Goal: Task Accomplishment & Management: Complete application form

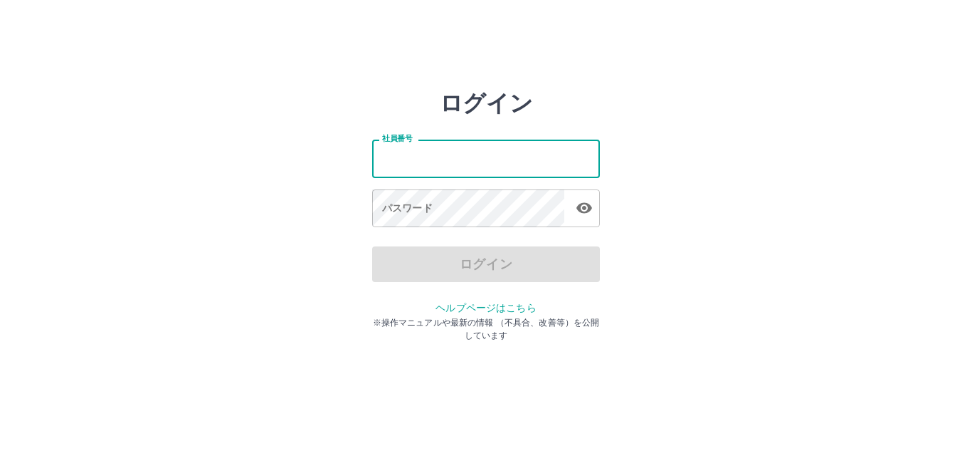
type input "*******"
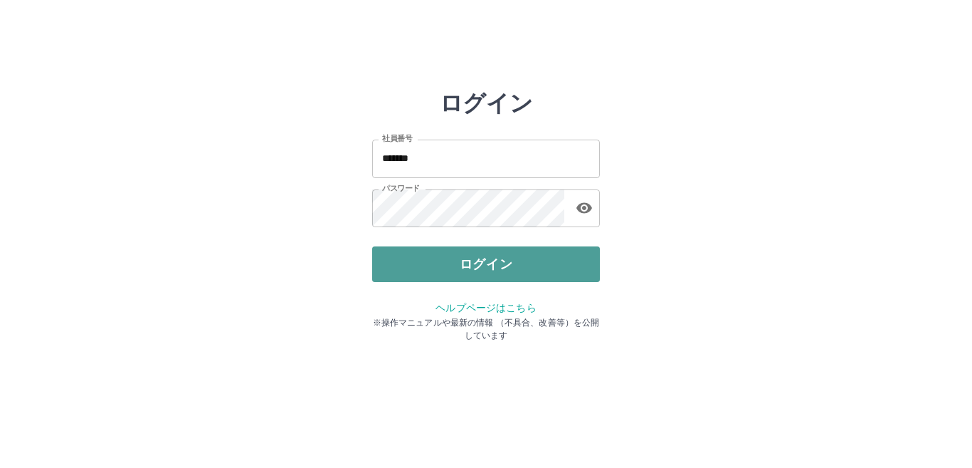
click at [501, 268] on button "ログイン" at bounding box center [486, 264] width 228 height 36
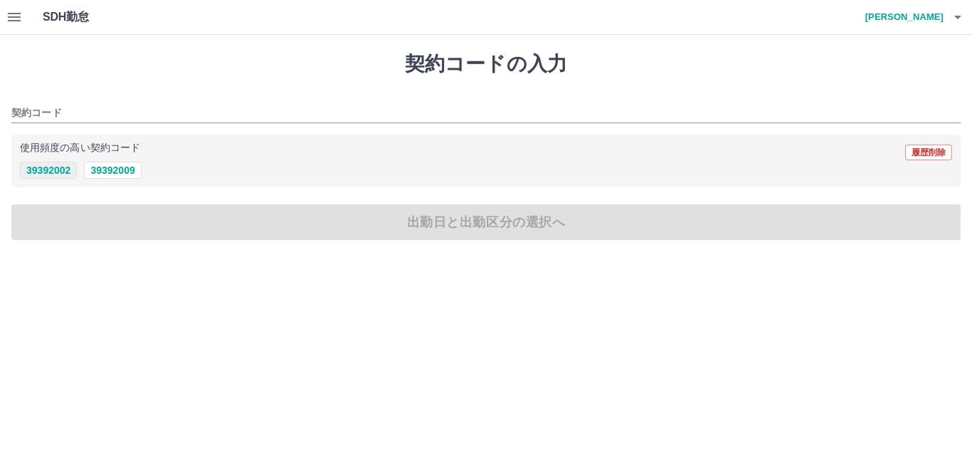
click at [71, 173] on button "39392002" at bounding box center [48, 170] width 57 height 17
type input "********"
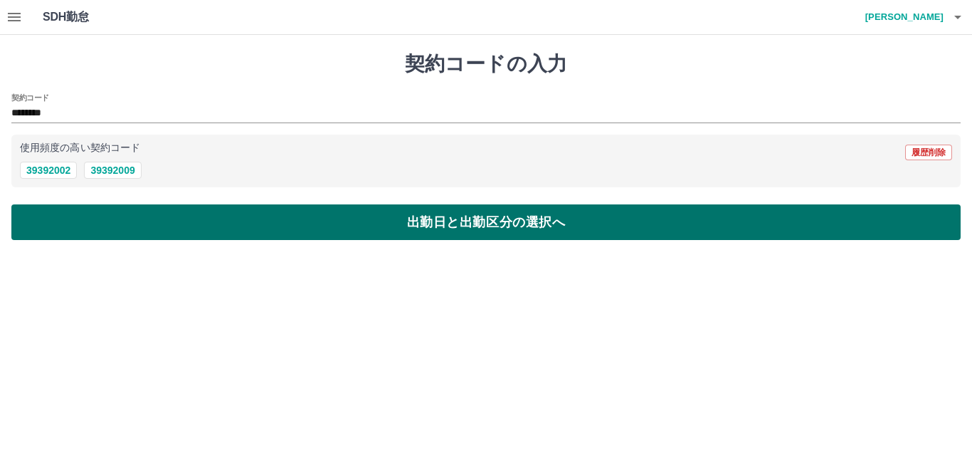
click at [166, 230] on button "出勤日と出勤区分の選択へ" at bounding box center [486, 222] width 950 height 36
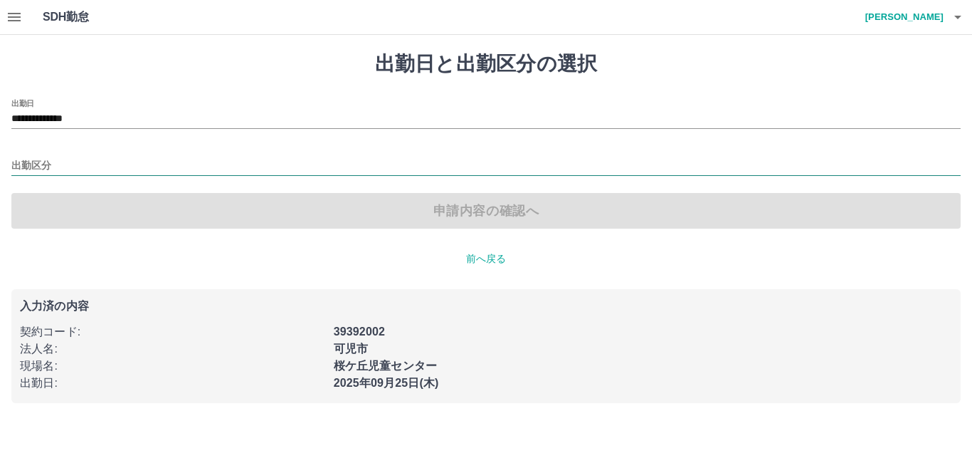
click at [53, 167] on input "出勤区分" at bounding box center [486, 166] width 950 height 18
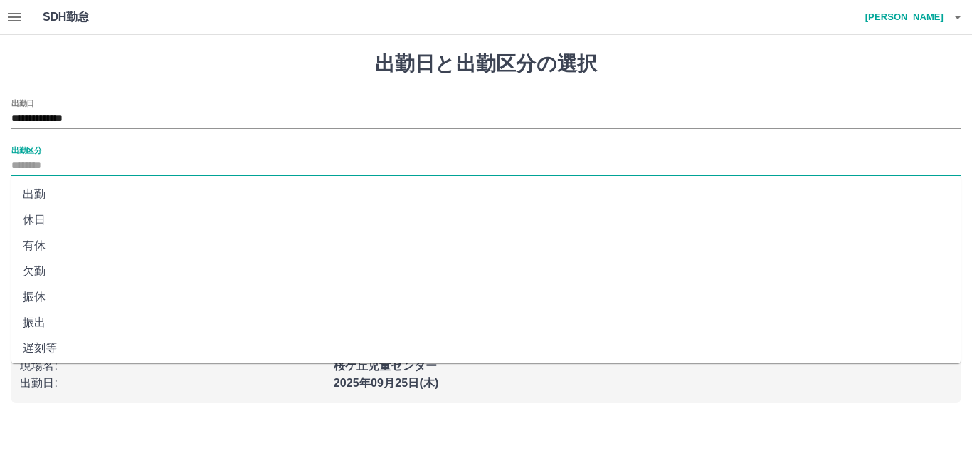
click at [34, 193] on li "出勤" at bounding box center [486, 195] width 950 height 26
type input "**"
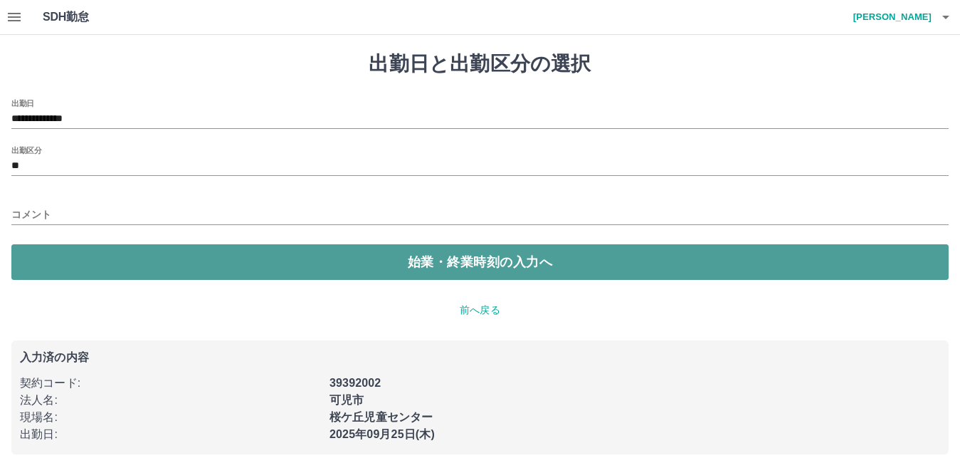
click at [150, 261] on button "始業・終業時刻の入力へ" at bounding box center [479, 262] width 937 height 36
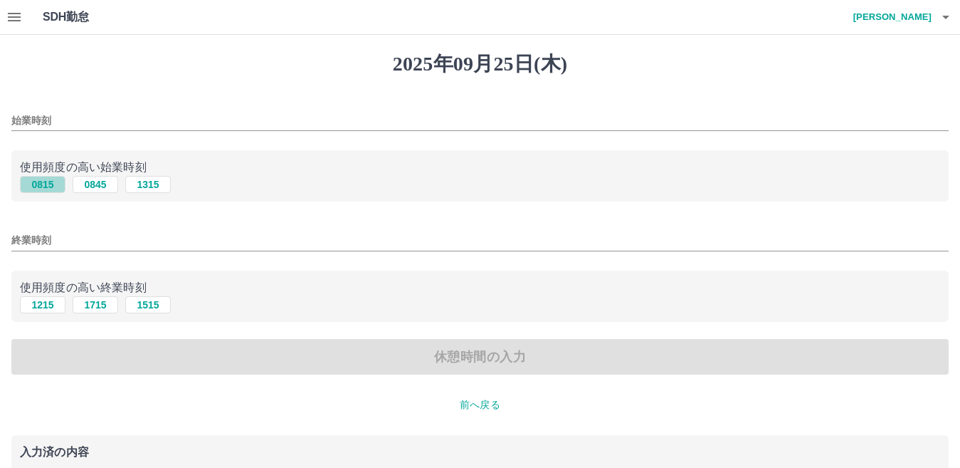
click at [48, 187] on button "0815" at bounding box center [43, 184] width 46 height 17
type input "****"
click at [101, 307] on button "1715" at bounding box center [96, 304] width 46 height 17
type input "****"
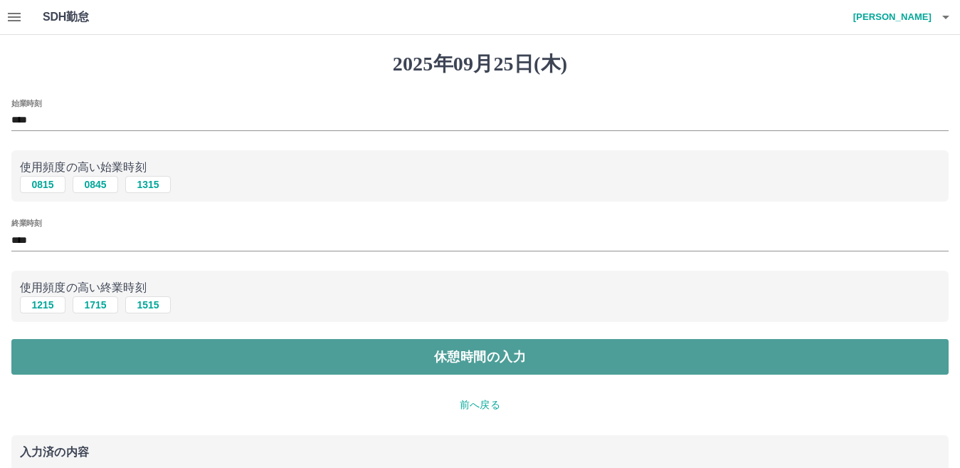
click at [248, 367] on button "休憩時間の入力" at bounding box center [479, 357] width 937 height 36
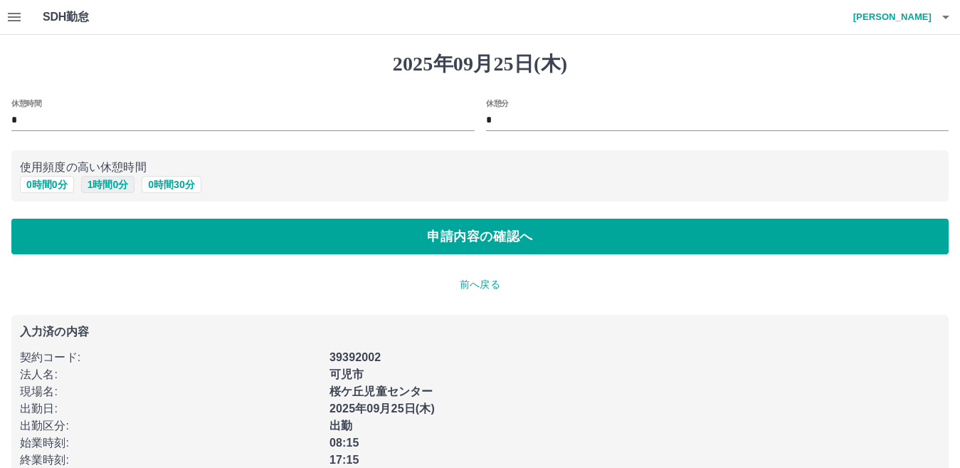
click at [101, 190] on button "1 時間 0 分" at bounding box center [108, 184] width 54 height 17
type input "*"
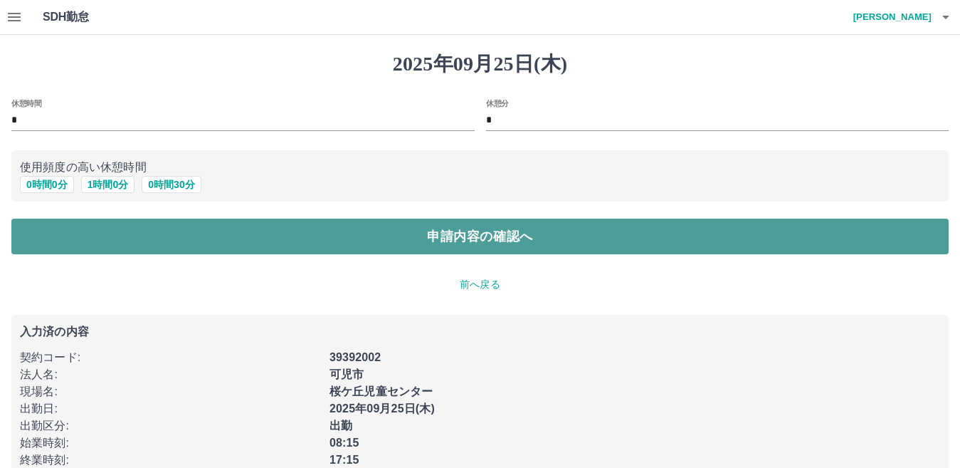
click at [240, 245] on button "申請内容の確認へ" at bounding box center [479, 237] width 937 height 36
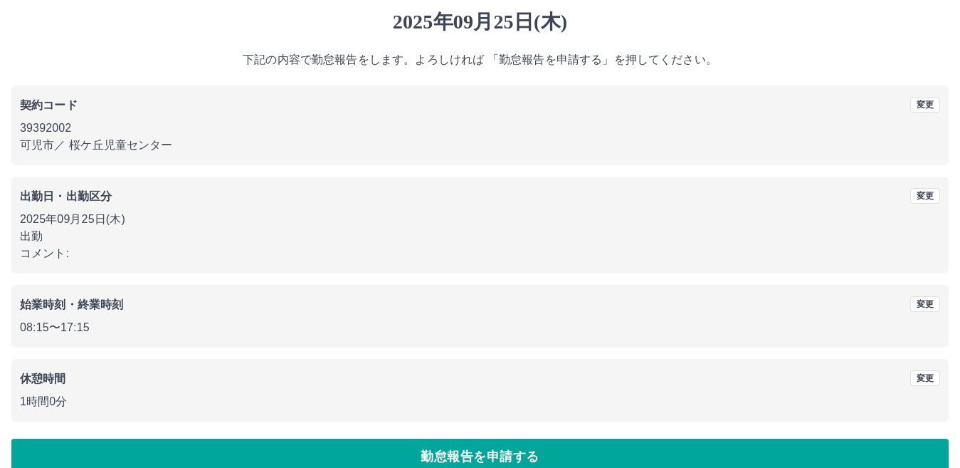
scroll to position [65, 0]
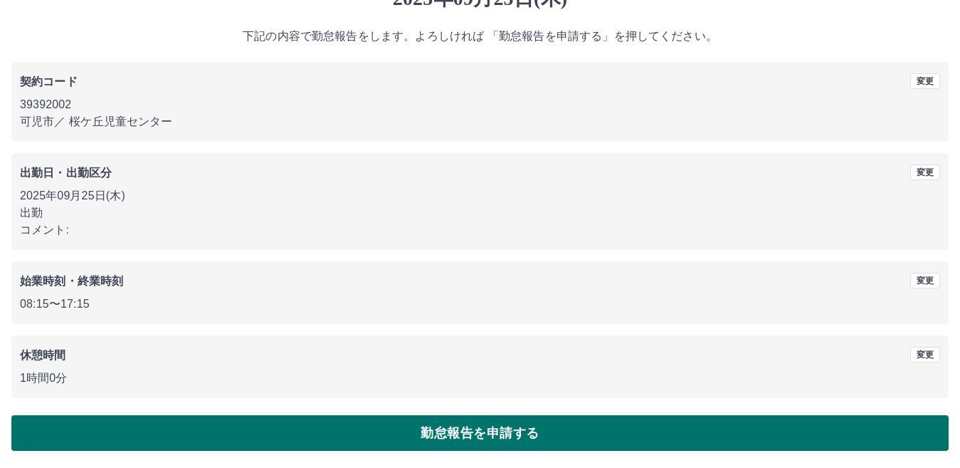
click at [454, 430] on button "勤怠報告を申請する" at bounding box center [479, 433] width 937 height 36
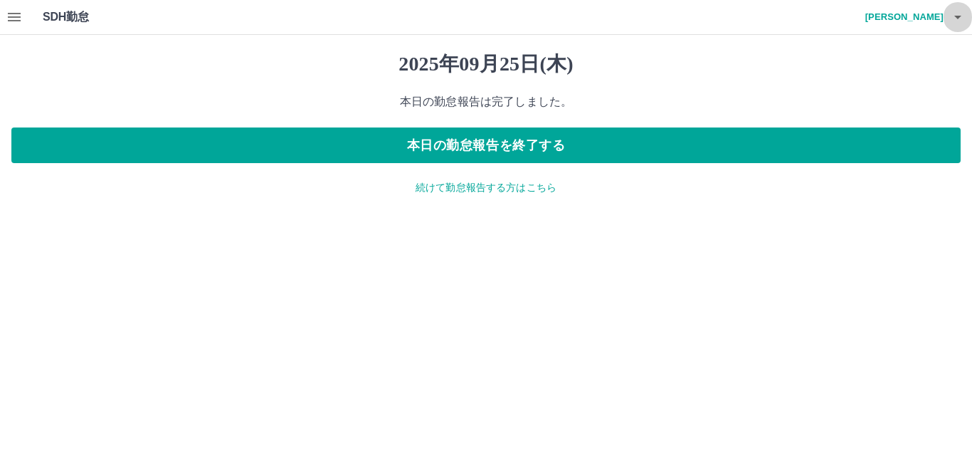
click at [957, 17] on icon "button" at bounding box center [958, 18] width 7 height 4
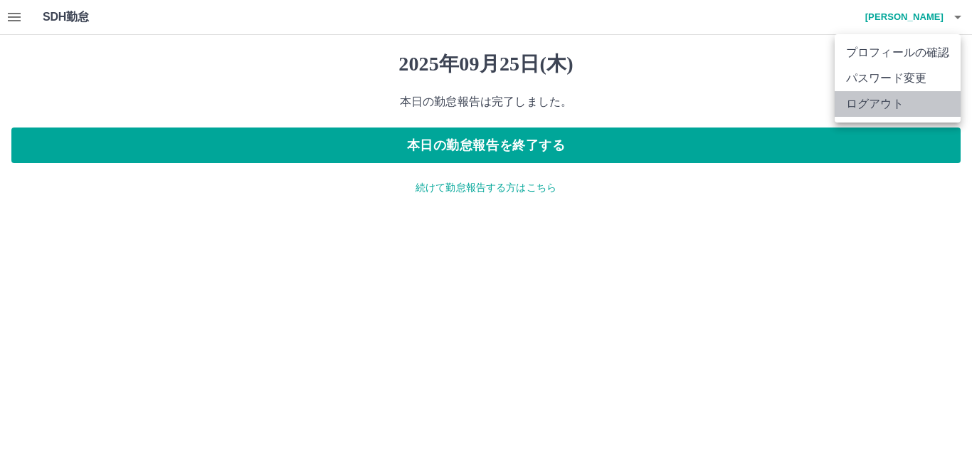
click at [895, 100] on li "ログアウト" at bounding box center [898, 104] width 126 height 26
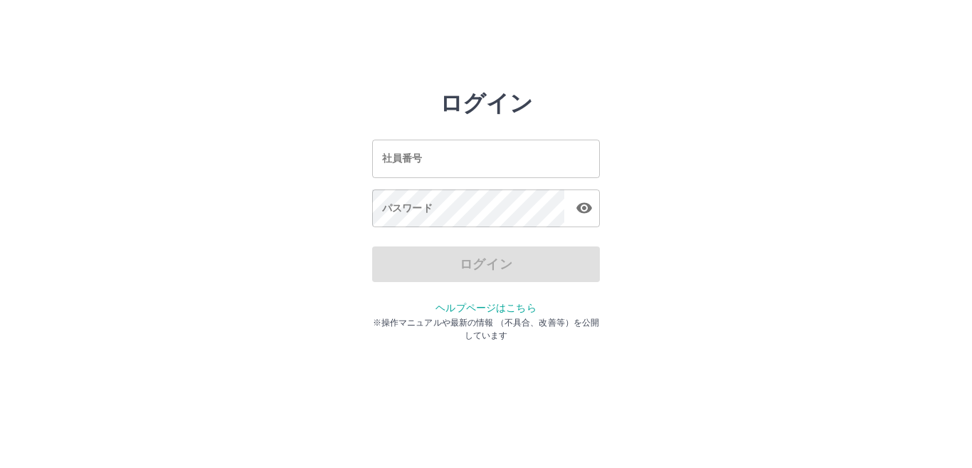
drag, startPoint x: 497, startPoint y: 166, endPoint x: 494, endPoint y: 174, distance: 8.3
click at [494, 174] on input "社員番号" at bounding box center [486, 159] width 228 height 38
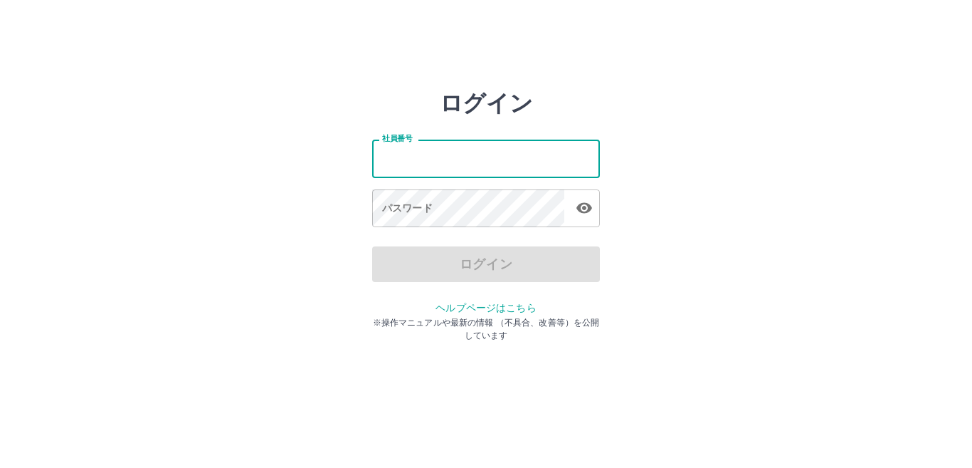
type input "*******"
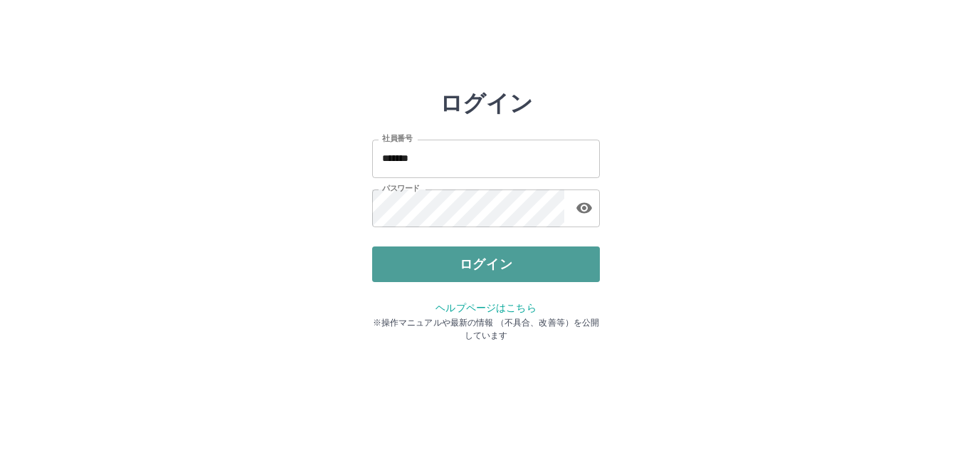
click at [493, 270] on button "ログイン" at bounding box center [486, 264] width 228 height 36
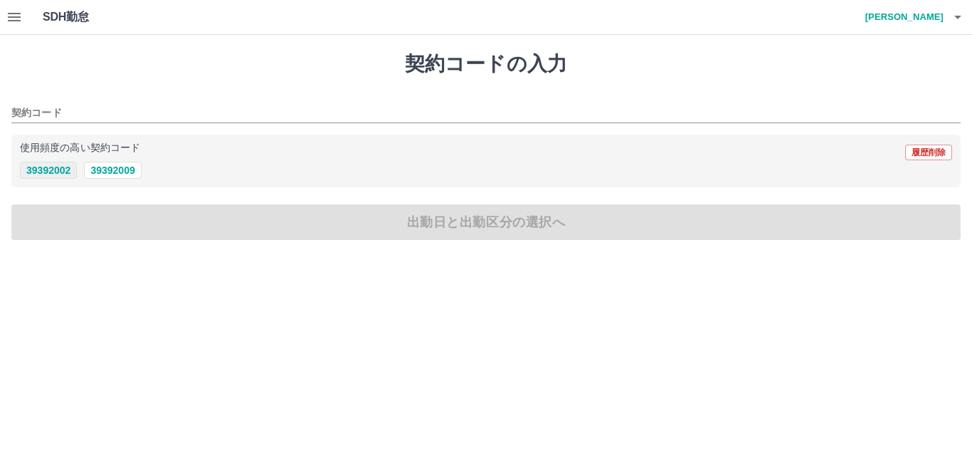
click at [46, 173] on button "39392002" at bounding box center [48, 170] width 57 height 17
type input "********"
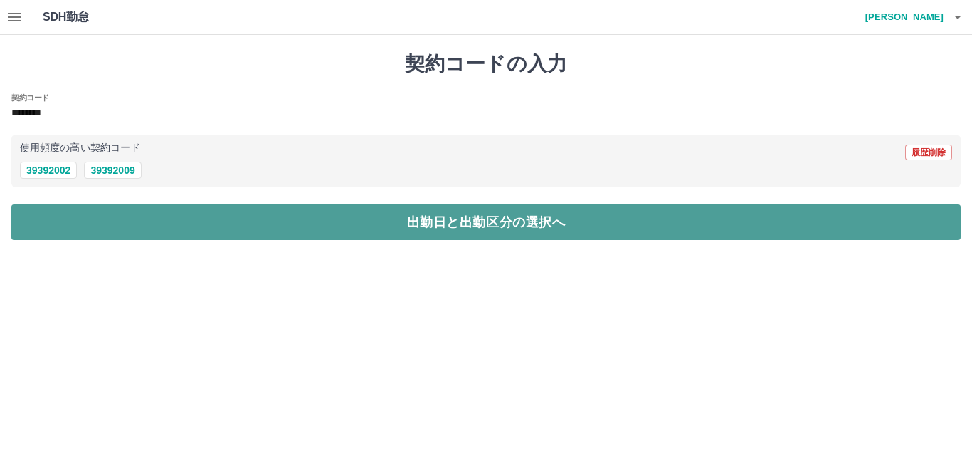
click at [390, 237] on button "出勤日と出勤区分の選択へ" at bounding box center [486, 222] width 950 height 36
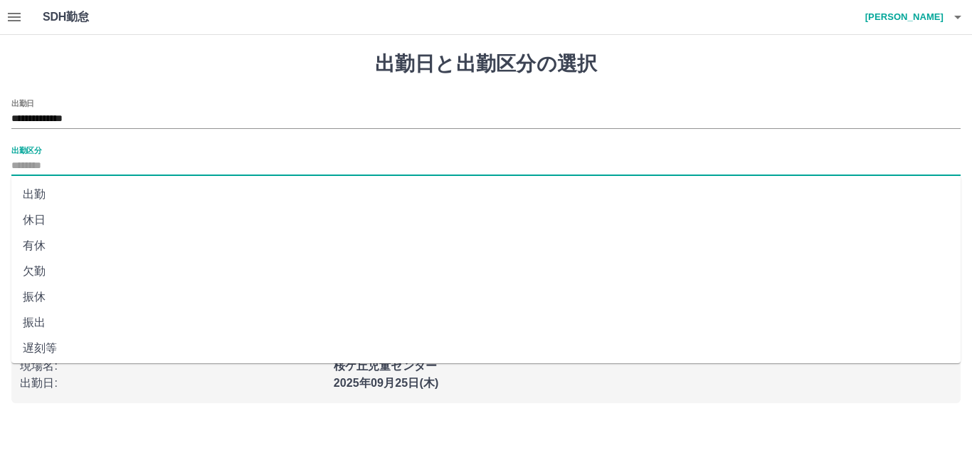
click at [34, 163] on input "出勤区分" at bounding box center [486, 166] width 950 height 18
click at [28, 196] on li "出勤" at bounding box center [486, 195] width 950 height 26
type input "**"
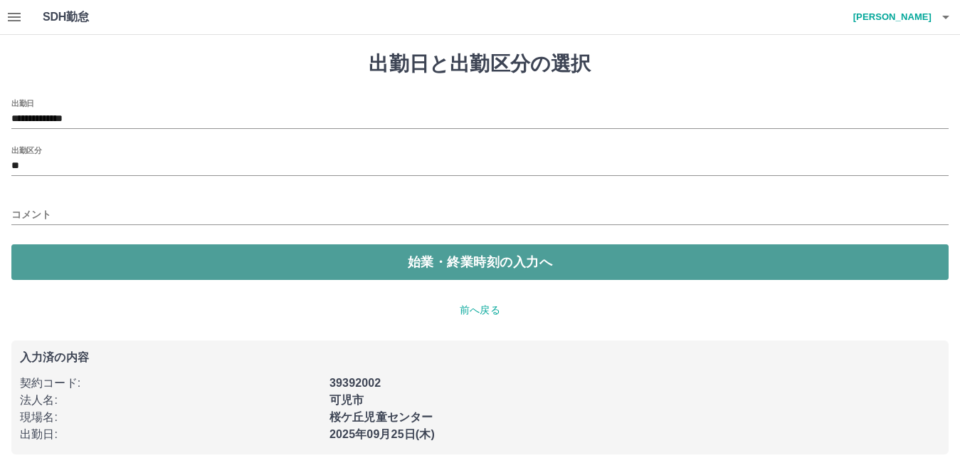
click at [342, 269] on button "始業・終業時刻の入力へ" at bounding box center [479, 262] width 937 height 36
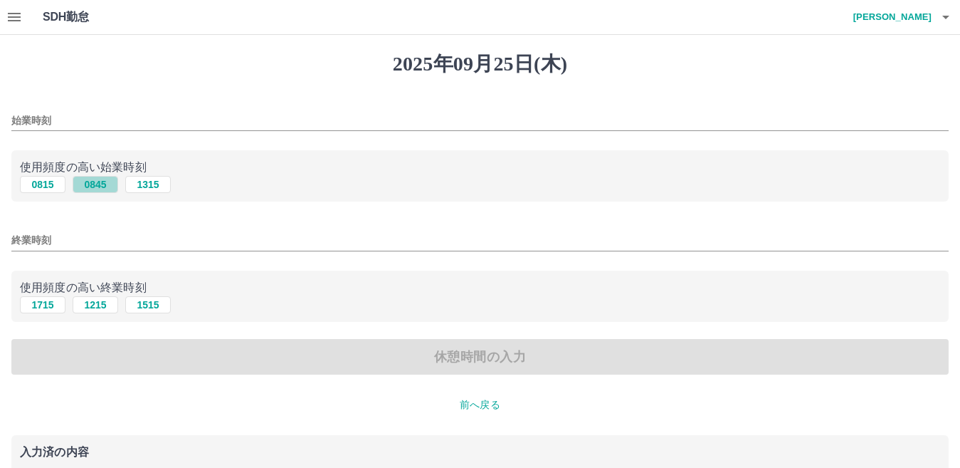
click at [95, 186] on button "0845" at bounding box center [96, 184] width 46 height 17
type input "****"
click at [46, 305] on button "1715" at bounding box center [43, 304] width 46 height 17
type input "****"
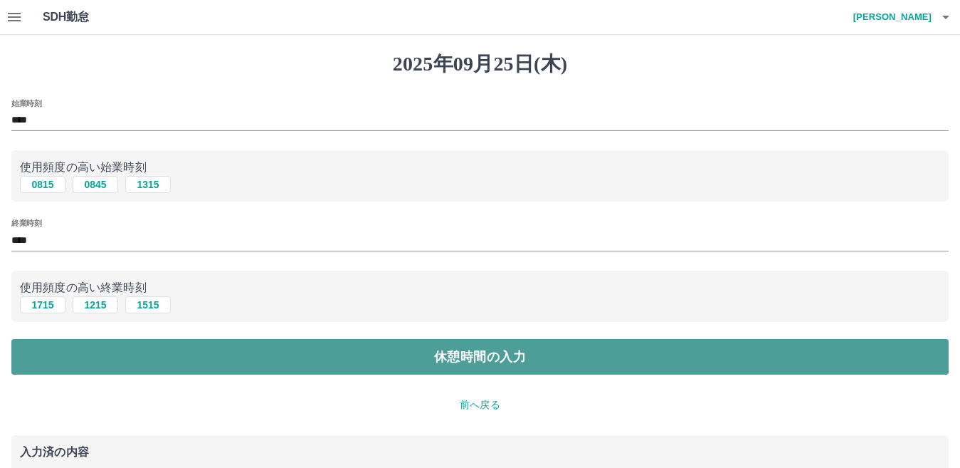
click at [134, 357] on button "休憩時間の入力" at bounding box center [479, 357] width 937 height 36
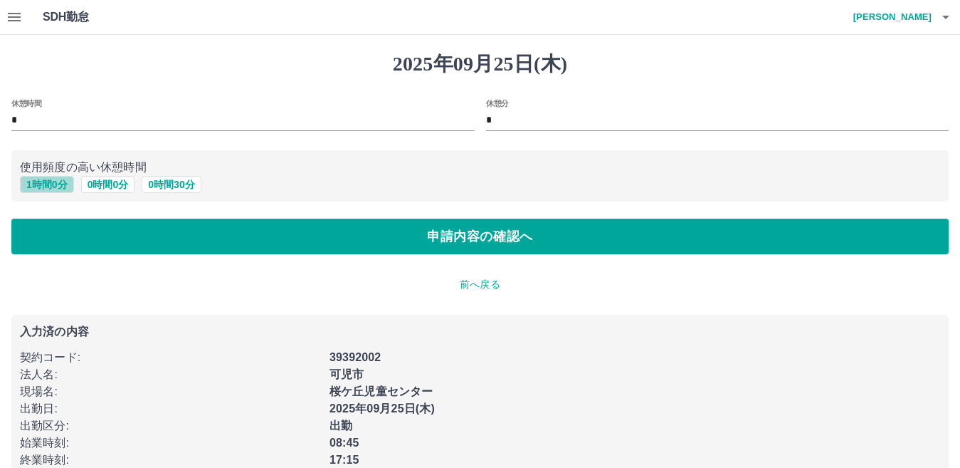
click at [49, 186] on button "1 時間 0 分" at bounding box center [47, 184] width 54 height 17
type input "*"
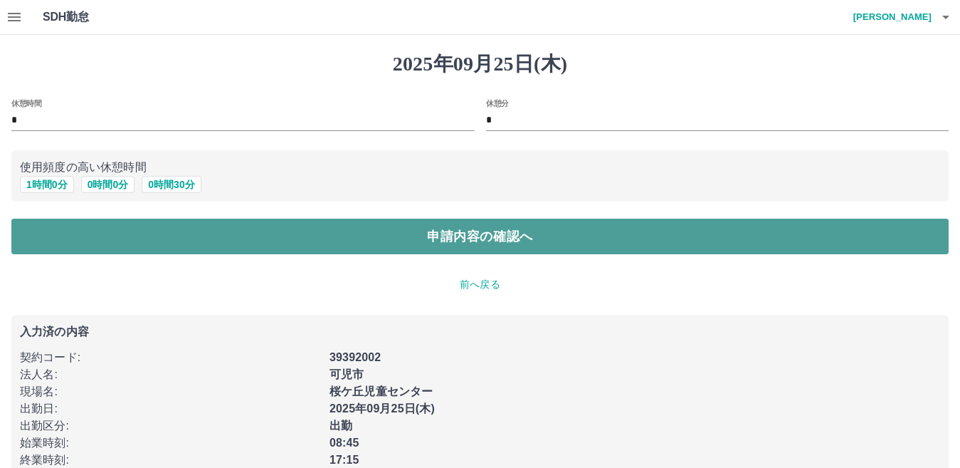
click at [107, 242] on button "申請内容の確認へ" at bounding box center [479, 237] width 937 height 36
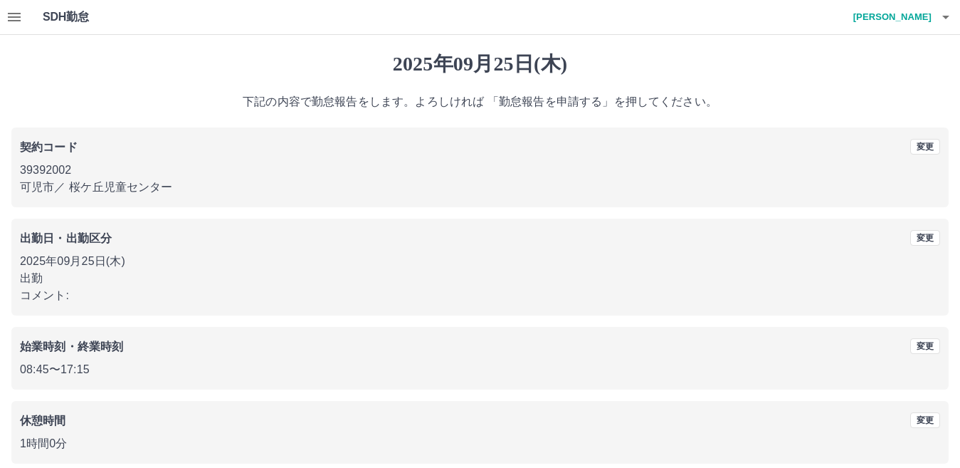
scroll to position [65, 0]
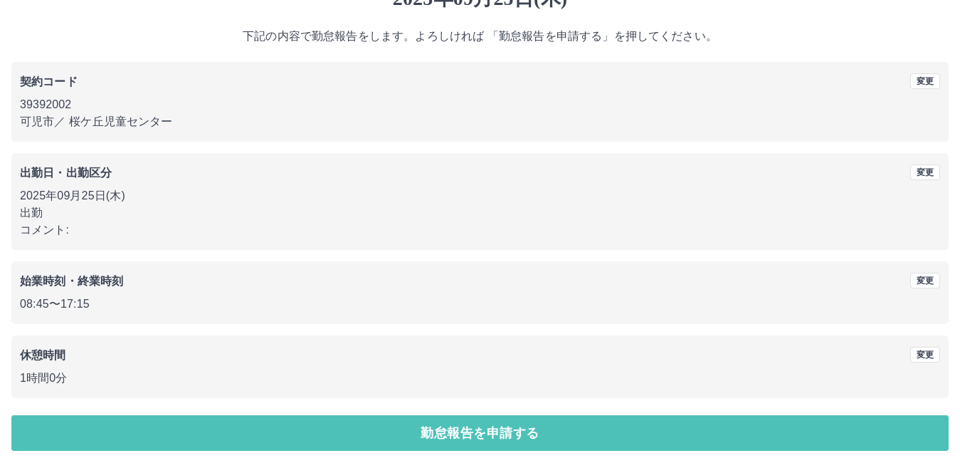
click at [460, 439] on button "勤怠報告を申請する" at bounding box center [479, 433] width 937 height 36
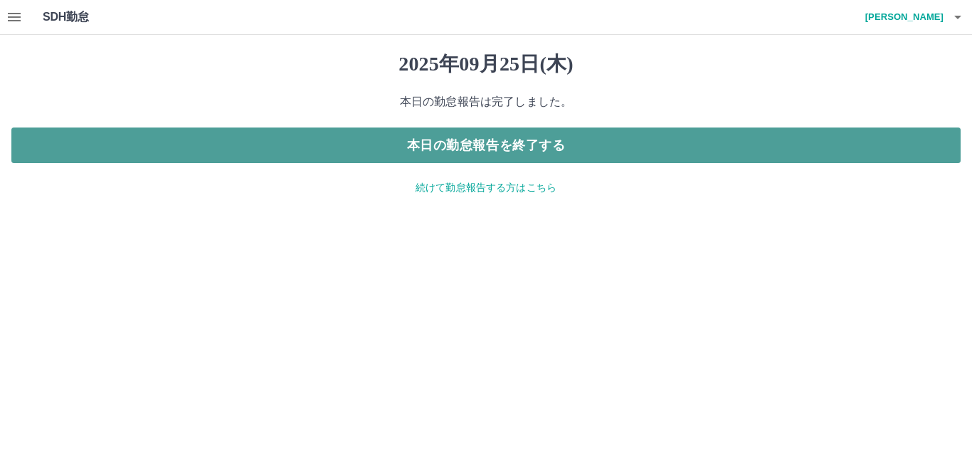
click at [510, 143] on button "本日の勤怠報告を終了する" at bounding box center [486, 145] width 950 height 36
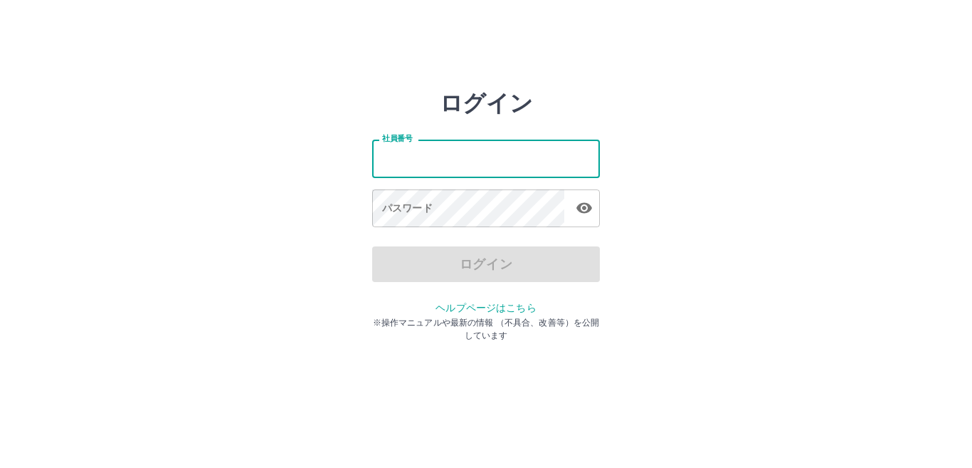
click at [380, 153] on input "社員番号" at bounding box center [486, 159] width 228 height 38
type input "*******"
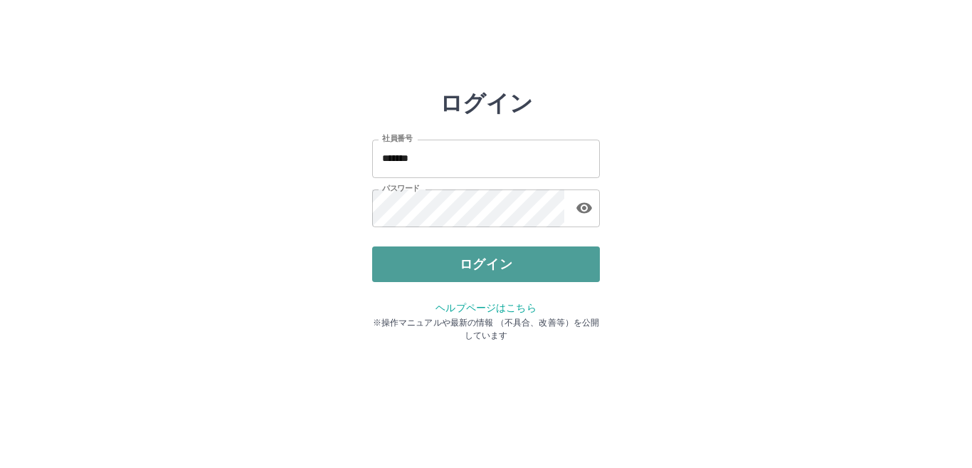
click at [443, 267] on button "ログイン" at bounding box center [486, 264] width 228 height 36
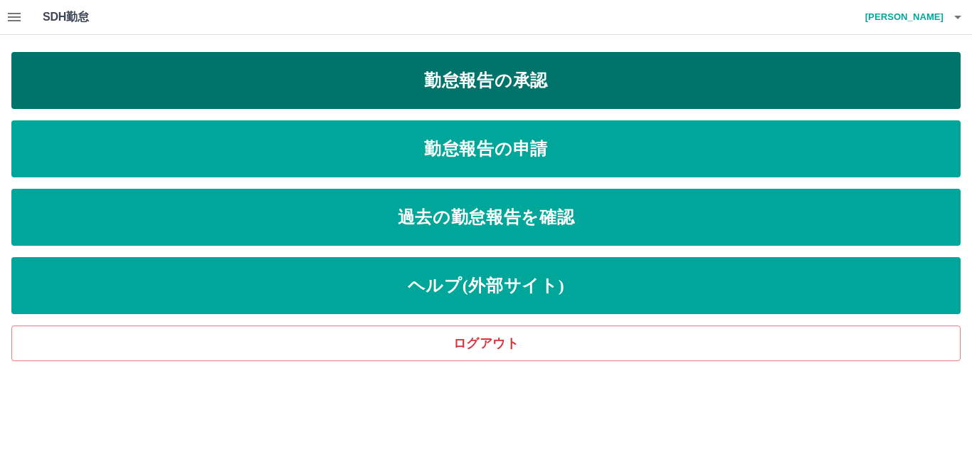
click at [456, 76] on link "勤怠報告の承認" at bounding box center [486, 80] width 950 height 57
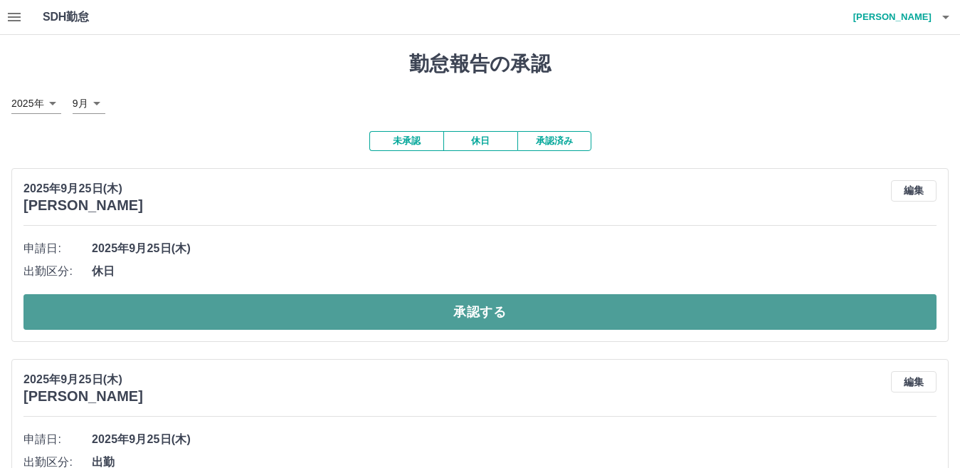
click at [109, 305] on button "承認する" at bounding box center [479, 312] width 913 height 36
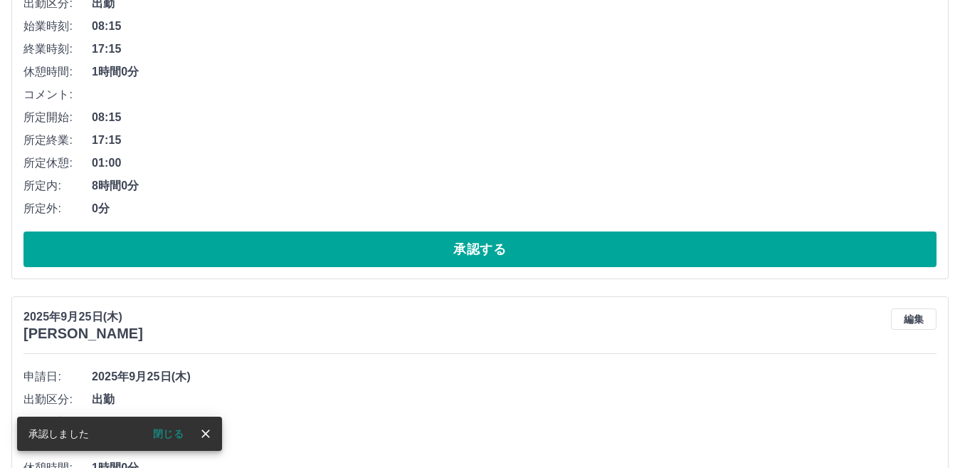
scroll to position [285, 0]
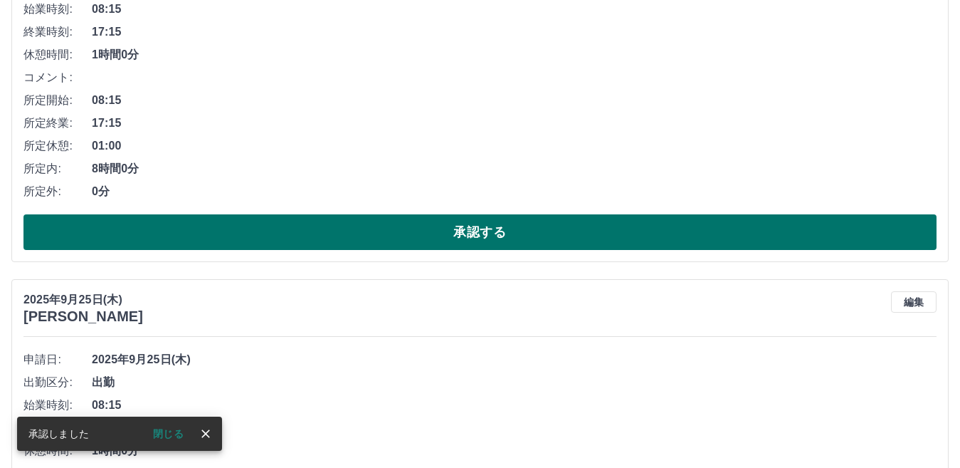
click at [142, 238] on button "承認する" at bounding box center [479, 232] width 913 height 36
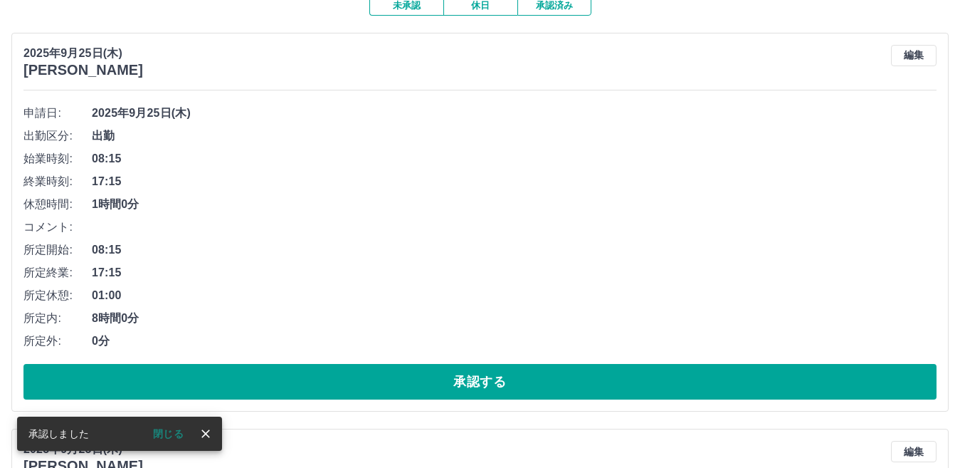
scroll to position [142, 0]
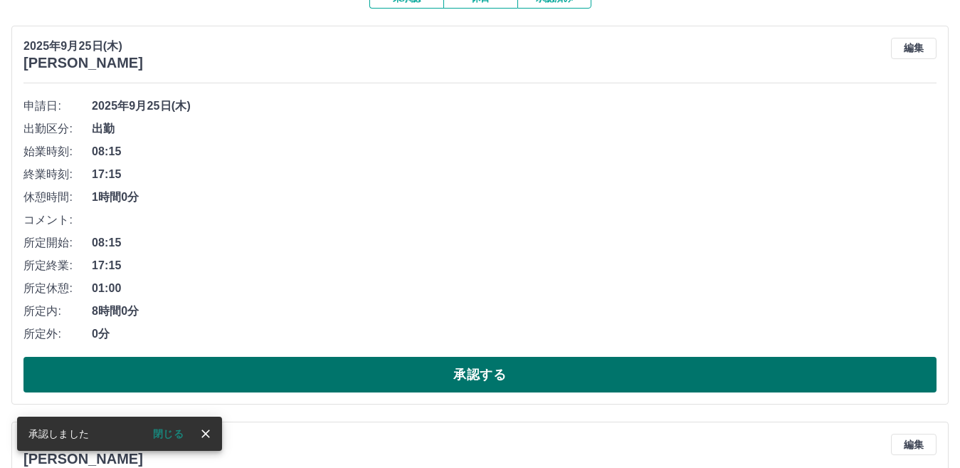
click at [132, 364] on button "承認する" at bounding box center [479, 375] width 913 height 36
click at [110, 368] on button "承認する" at bounding box center [479, 375] width 913 height 36
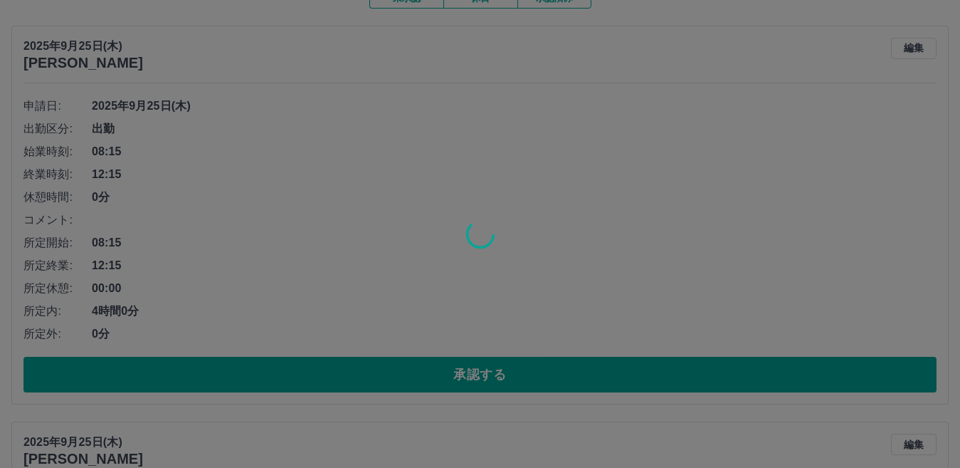
scroll to position [98, 0]
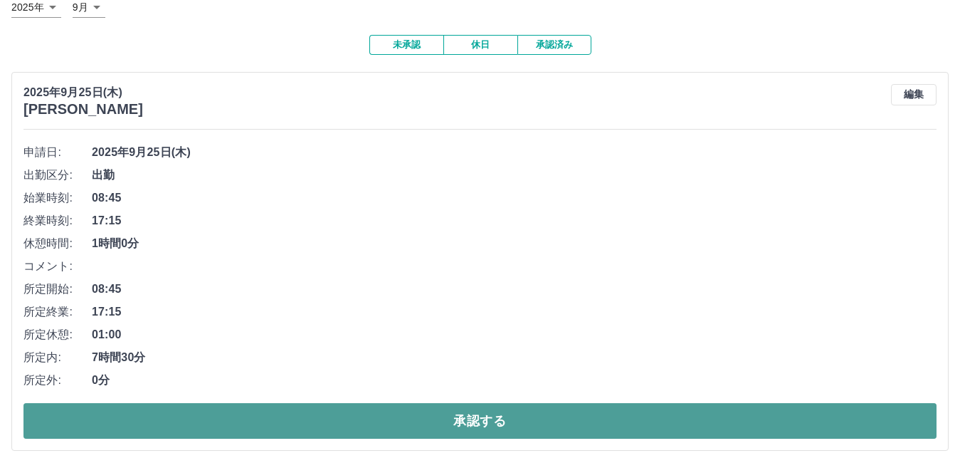
click at [170, 423] on button "承認する" at bounding box center [479, 421] width 913 height 36
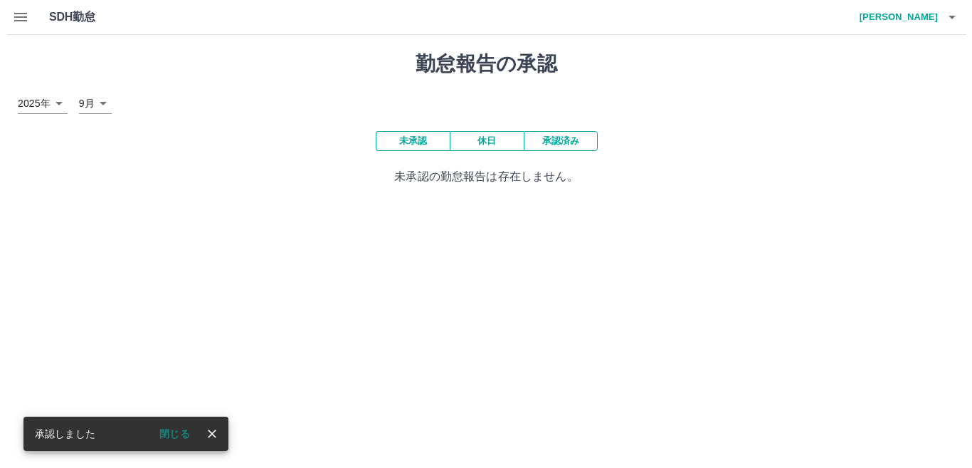
scroll to position [0, 0]
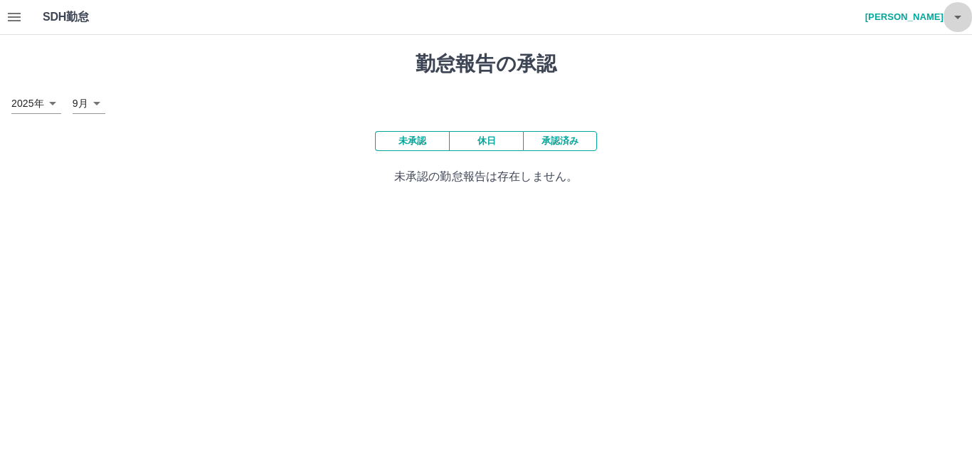
click at [957, 16] on icon "button" at bounding box center [958, 17] width 17 height 17
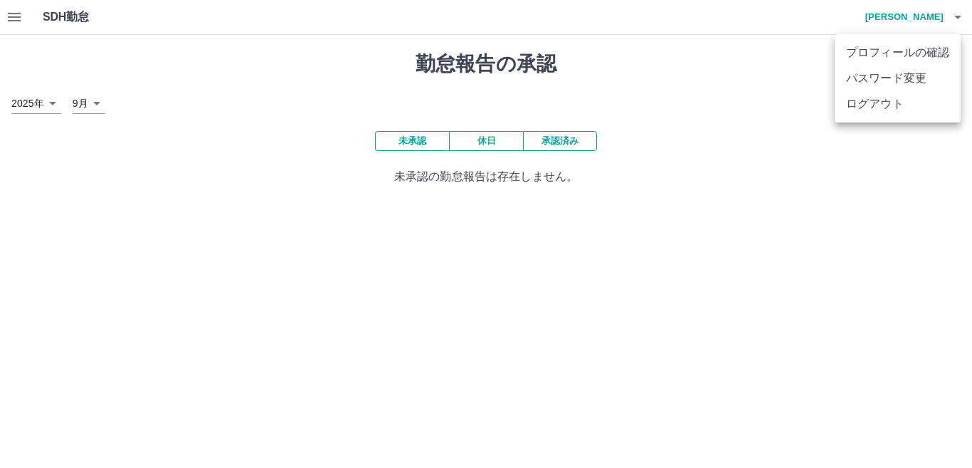
click at [898, 105] on li "ログアウト" at bounding box center [898, 104] width 126 height 26
